Goal: Transaction & Acquisition: Purchase product/service

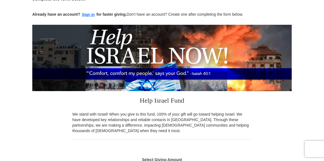
scroll to position [44, 0]
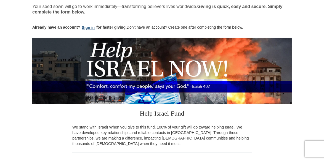
click at [87, 27] on button "Sign in" at bounding box center [88, 28] width 16 height 6
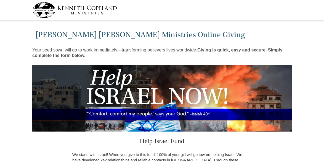
select select "MS"
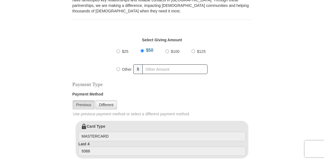
scroll to position [162, 0]
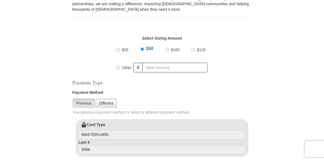
click at [119, 66] on input "Other" at bounding box center [118, 68] width 4 height 4
radio input "true"
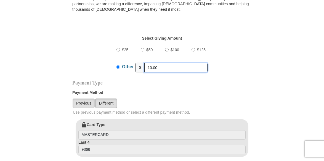
type input "10.00"
click at [110, 99] on link "Different" at bounding box center [106, 103] width 22 height 9
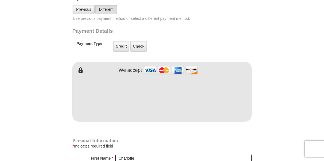
scroll to position [266, 0]
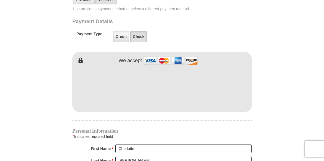
click at [132, 31] on label "Check" at bounding box center [138, 36] width 17 height 11
click at [0, 0] on input "Check" at bounding box center [0, 0] width 0 height 0
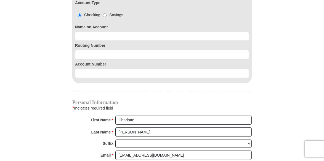
scroll to position [356, 0]
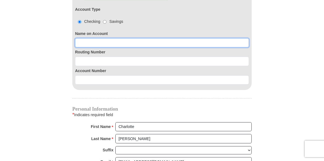
click at [100, 38] on input at bounding box center [162, 42] width 174 height 9
type input "[PERSON_NAME]"
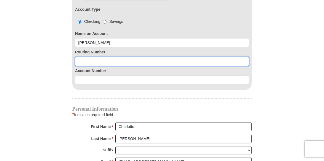
click at [82, 57] on input at bounding box center [162, 61] width 174 height 9
type input "325272063"
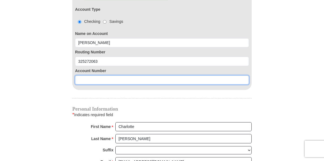
click at [79, 76] on input at bounding box center [162, 80] width 174 height 9
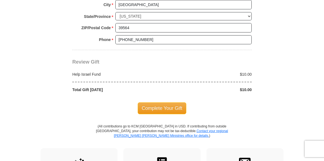
scroll to position [566, 0]
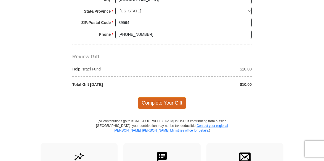
type input "524516"
click at [163, 97] on span "Complete Your Gift" at bounding box center [162, 103] width 49 height 12
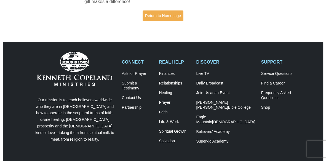
scroll to position [150, 0]
